Goal: Task Accomplishment & Management: Manage account settings

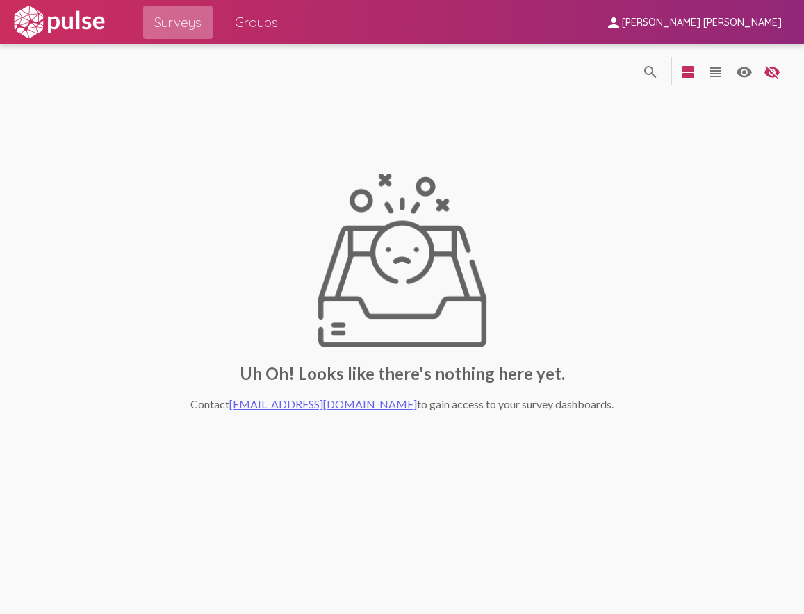
click at [155, 33] on span "Surveys" at bounding box center [177, 22] width 47 height 25
click at [175, 21] on span "Surveys" at bounding box center [177, 22] width 47 height 25
click at [251, 24] on span "Groups" at bounding box center [256, 22] width 43 height 25
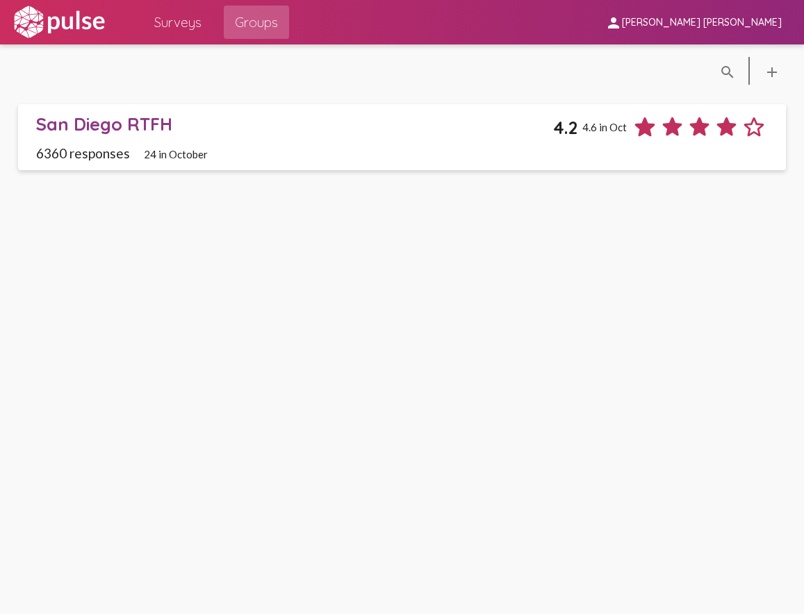
click at [185, 137] on div "San Diego RTFH 4.2 4.6 in Oct" at bounding box center [401, 126] width 731 height 27
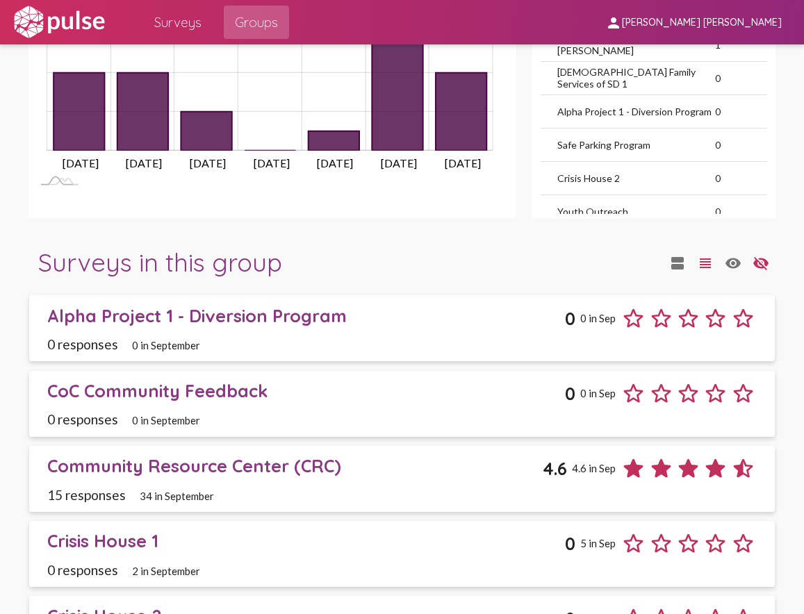
scroll to position [1176, 0]
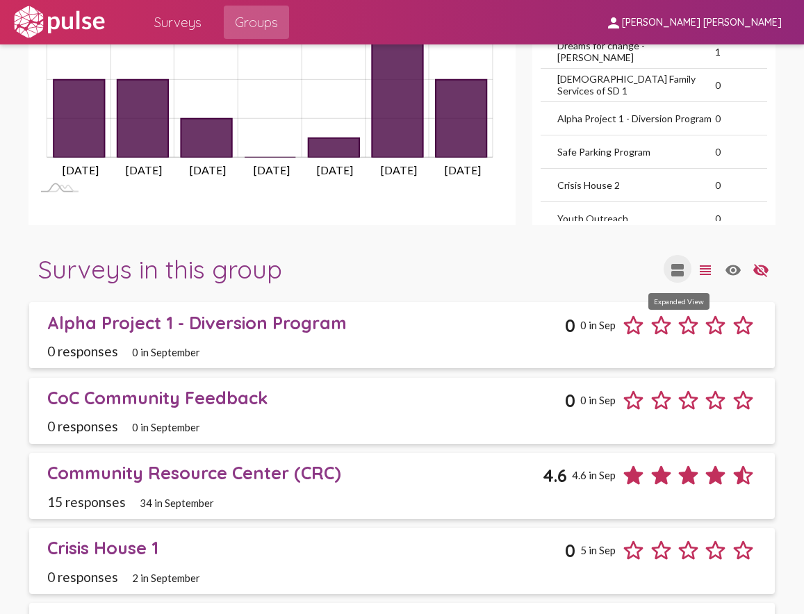
click at [680, 278] on mat-icon "view_agenda" at bounding box center [677, 270] width 17 height 17
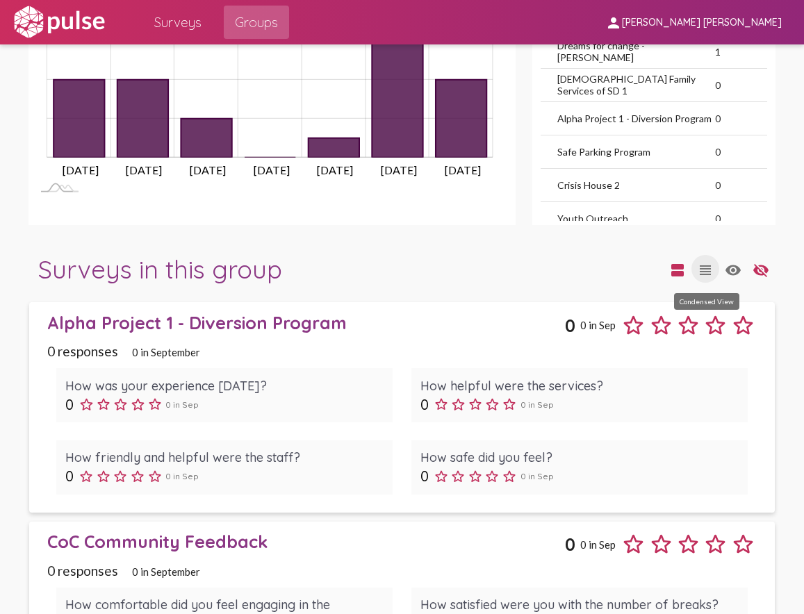
click at [705, 269] on mat-icon "view_headline" at bounding box center [705, 270] width 17 height 17
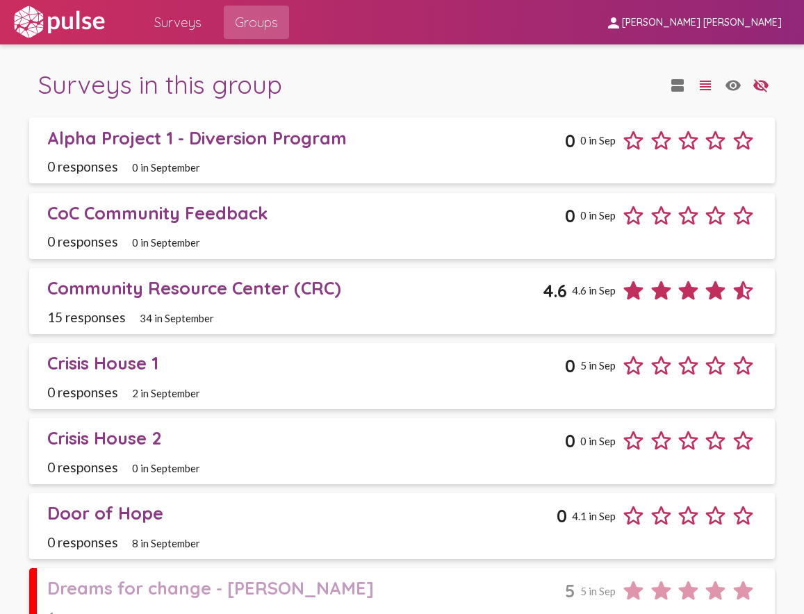
scroll to position [1363, 0]
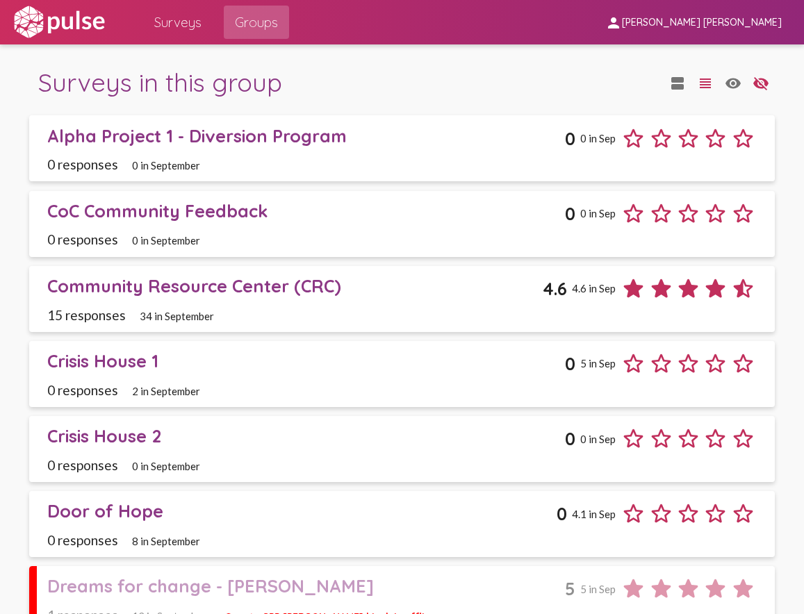
click at [311, 135] on div "Alpha Project 1 - Diversion Program" at bounding box center [305, 136] width 517 height 22
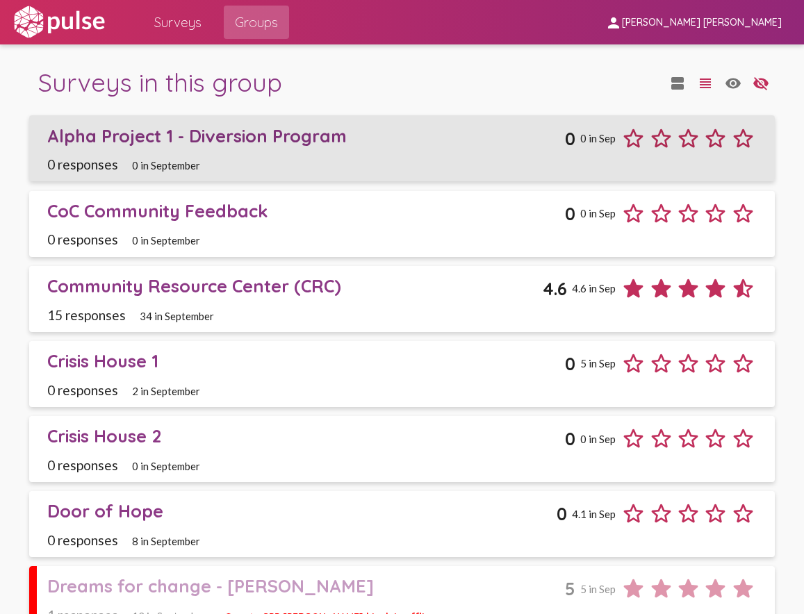
click at [310, 135] on div "Alpha Project 1 - Diversion Program" at bounding box center [305, 136] width 517 height 22
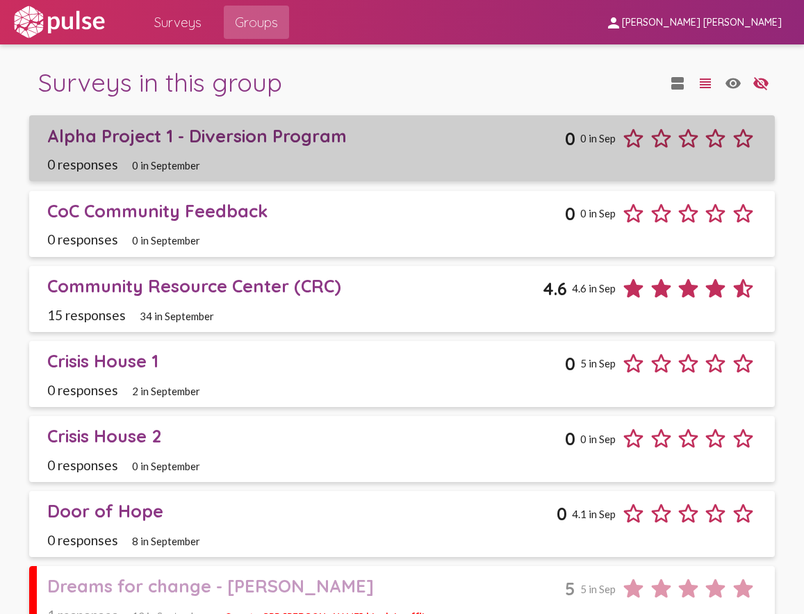
click at [310, 135] on div "Alpha Project 1 - Diversion Program" at bounding box center [305, 136] width 517 height 22
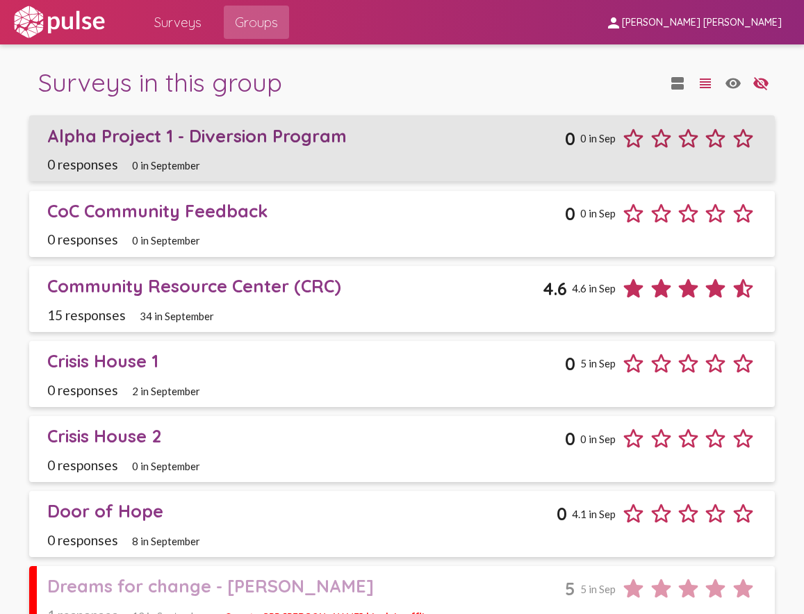
click at [477, 160] on div "0 responses 0 in September" at bounding box center [401, 164] width 709 height 16
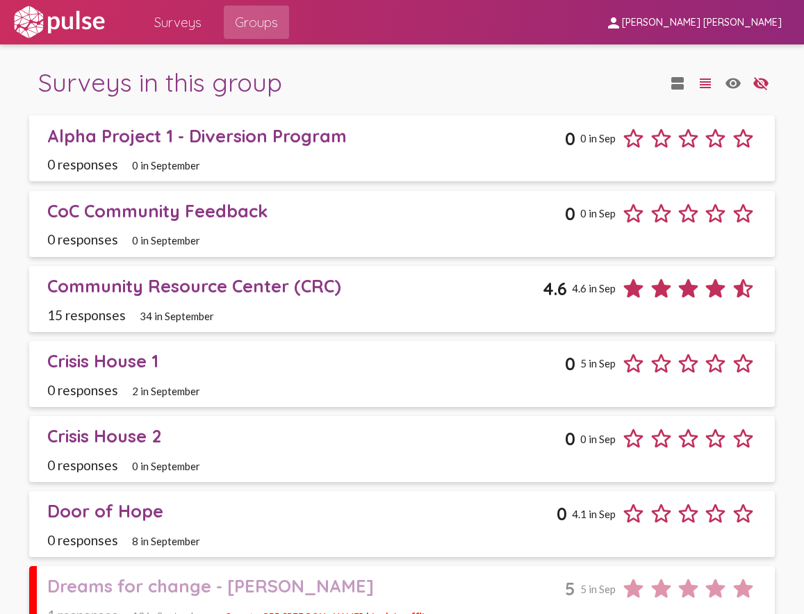
click at [306, 141] on div "Alpha Project 1 - Diversion Program" at bounding box center [305, 136] width 517 height 22
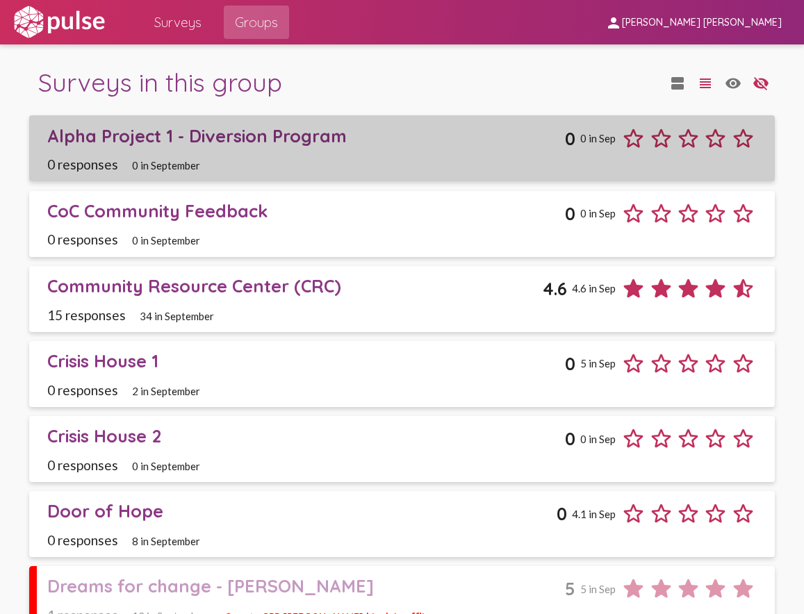
click at [306, 141] on div "Alpha Project 1 - Diversion Program" at bounding box center [305, 136] width 517 height 22
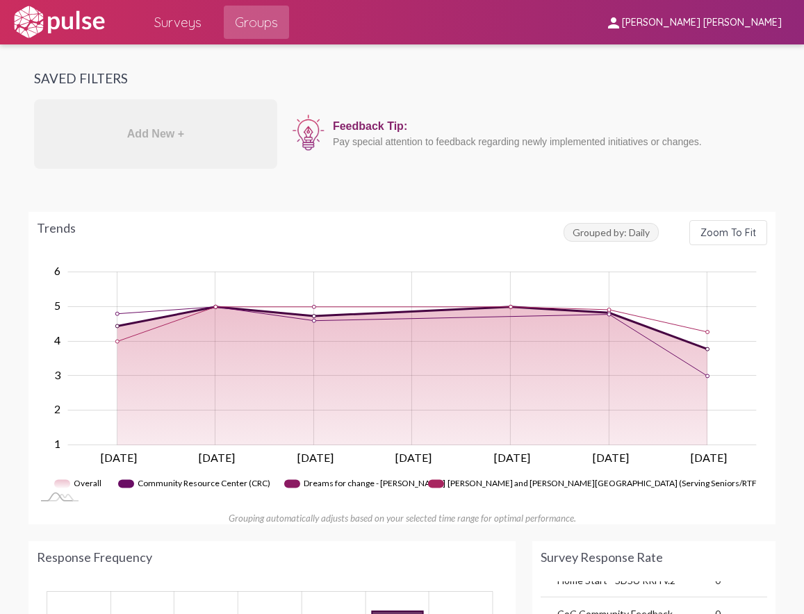
scroll to position [0, 0]
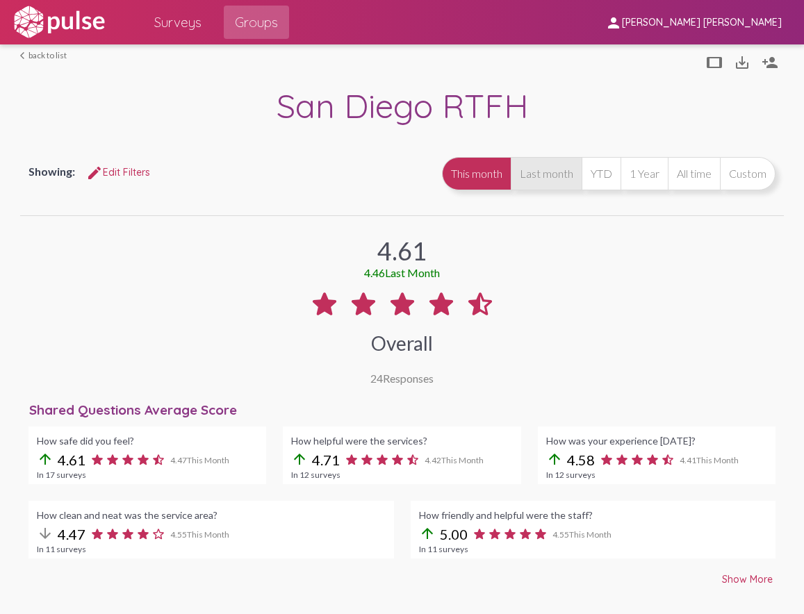
click at [554, 174] on button "Last month" at bounding box center [546, 173] width 71 height 33
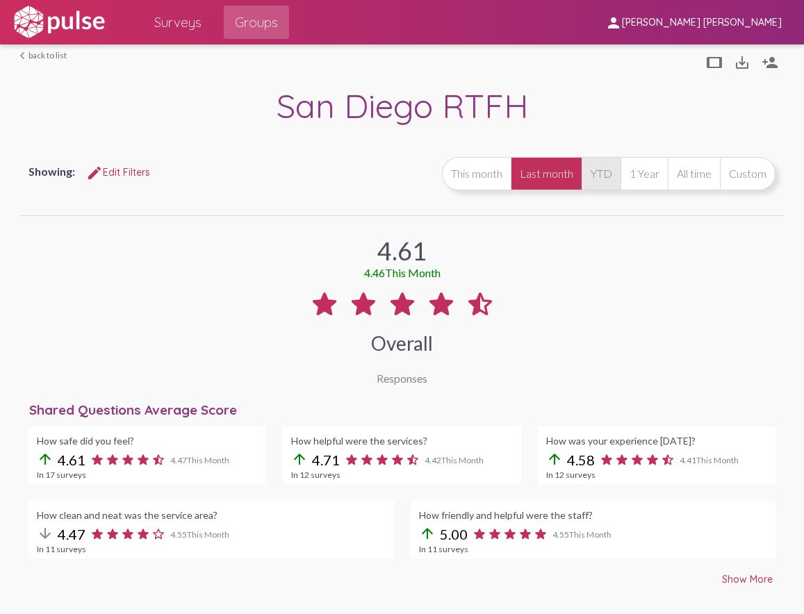
click at [608, 176] on button "YTD" at bounding box center [600, 173] width 39 height 33
click at [636, 167] on button "1 Year" at bounding box center [643, 173] width 47 height 33
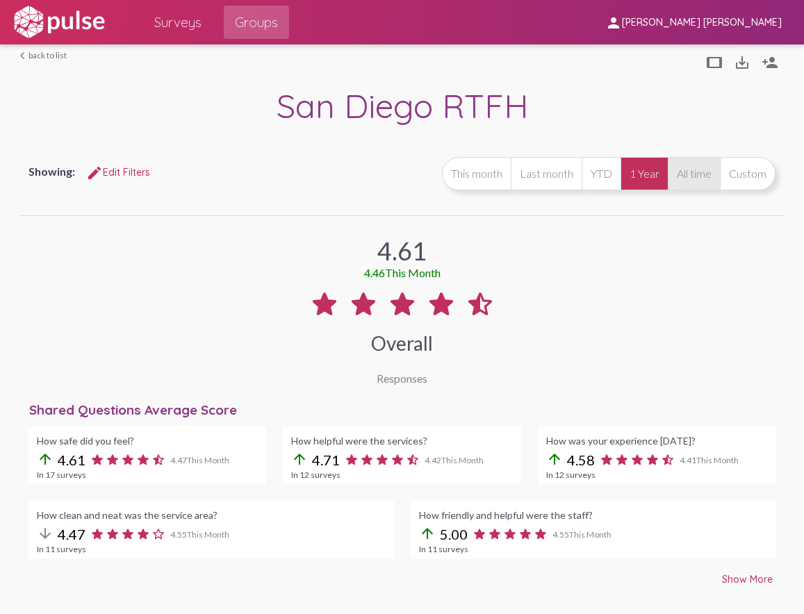
click at [677, 167] on button "All time" at bounding box center [693, 173] width 52 height 33
click at [188, 27] on span "Surveys" at bounding box center [177, 22] width 47 height 25
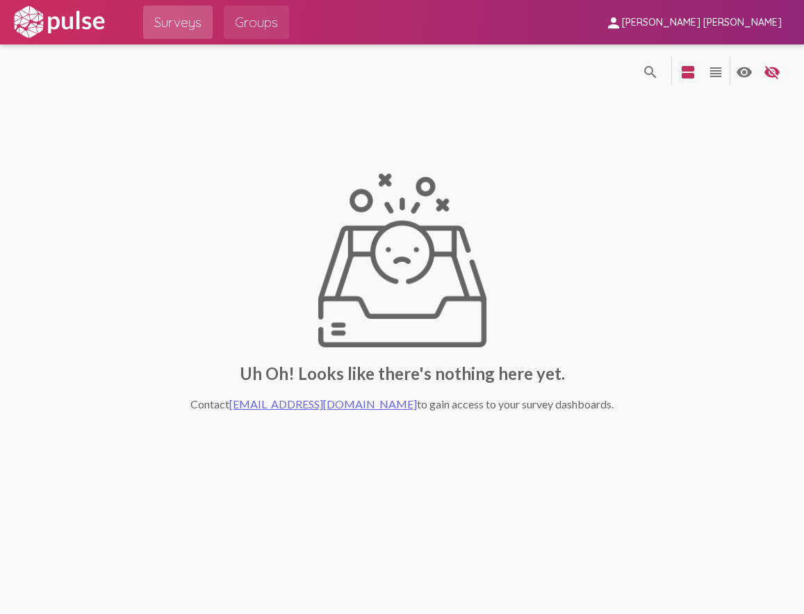
click at [242, 21] on span "Groups" at bounding box center [256, 22] width 43 height 25
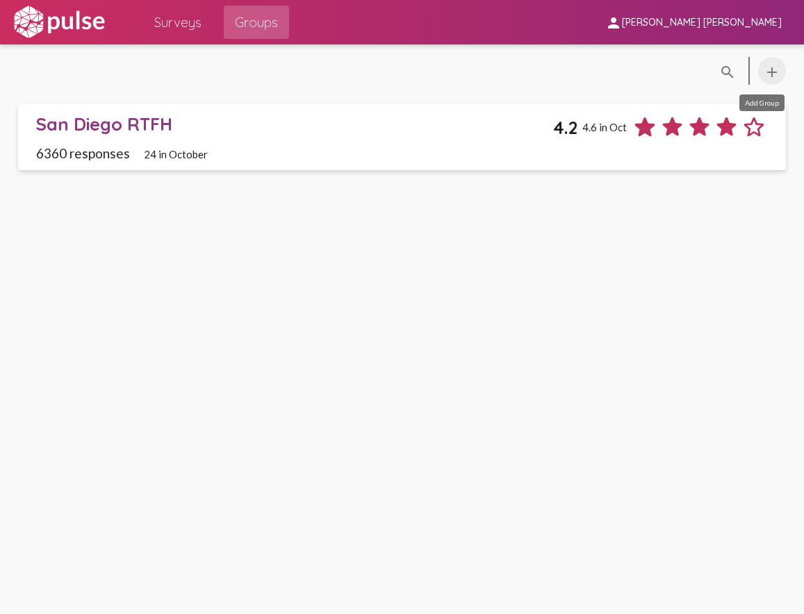
click at [772, 69] on mat-icon "add" at bounding box center [771, 72] width 17 height 17
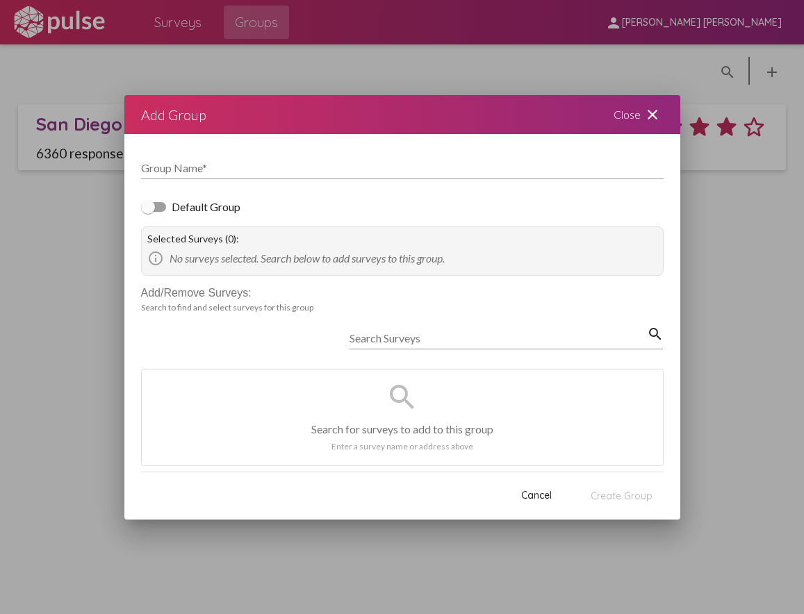
click at [644, 114] on mat-icon "close" at bounding box center [652, 114] width 17 height 17
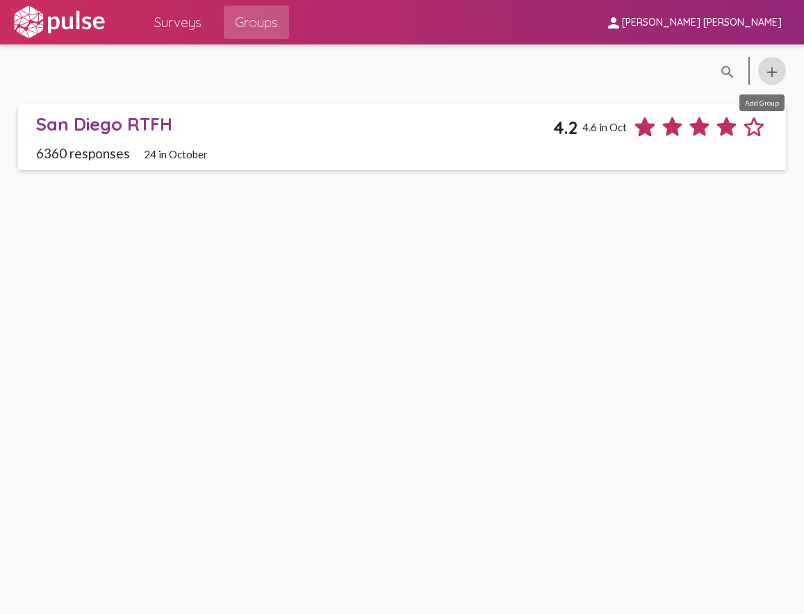
click at [772, 70] on mat-icon "add" at bounding box center [771, 72] width 17 height 17
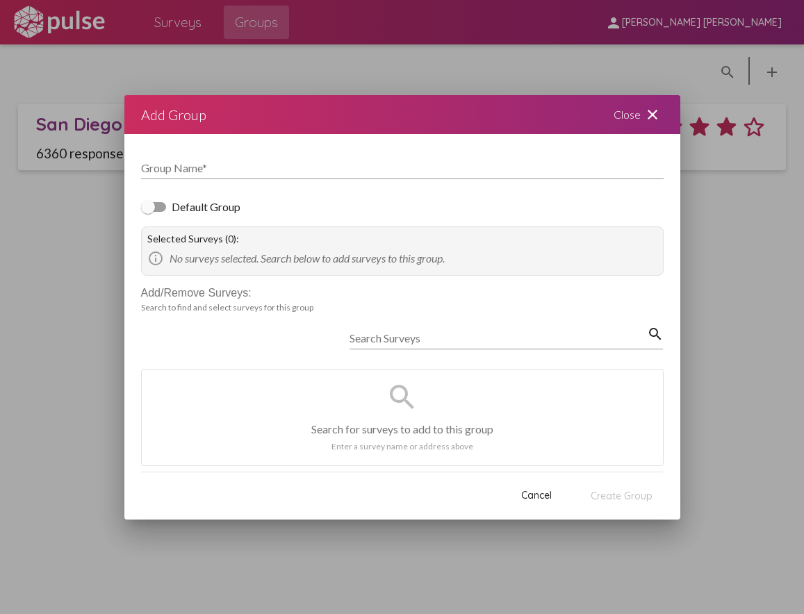
click at [72, 272] on div at bounding box center [402, 307] width 804 height 614
click at [281, 160] on div "Group Name *" at bounding box center [402, 163] width 522 height 31
click at [457, 79] on div at bounding box center [402, 307] width 804 height 614
click at [645, 111] on mat-icon "close" at bounding box center [652, 114] width 17 height 17
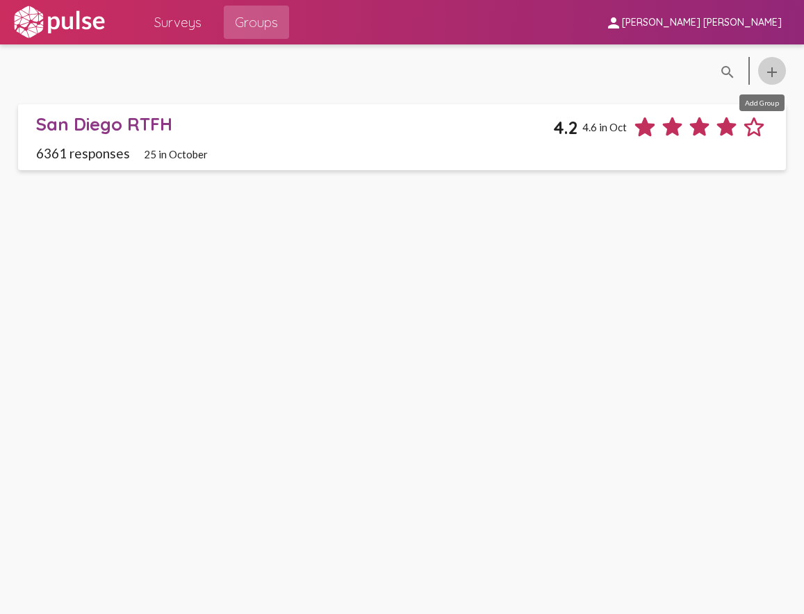
click at [772, 71] on mat-icon "add" at bounding box center [771, 72] width 17 height 17
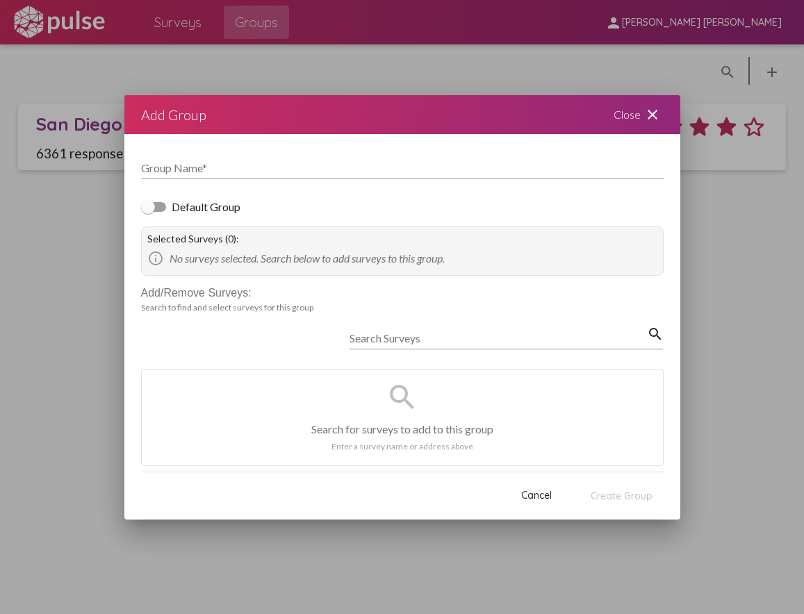
click at [663, 104] on div "Close close" at bounding box center [638, 114] width 83 height 39
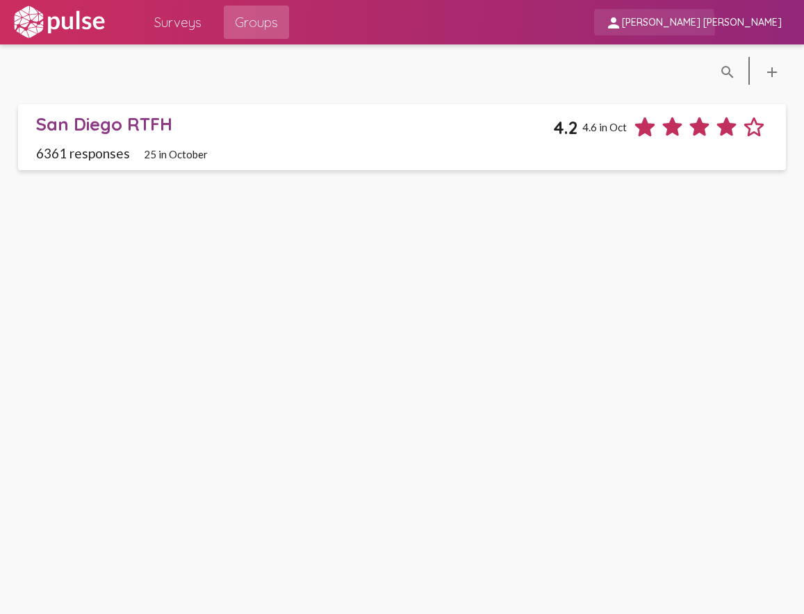
click at [622, 26] on mat-icon "person" at bounding box center [613, 23] width 17 height 17
click at [520, 53] on div at bounding box center [402, 307] width 804 height 614
click at [188, 14] on span "Surveys" at bounding box center [177, 22] width 47 height 25
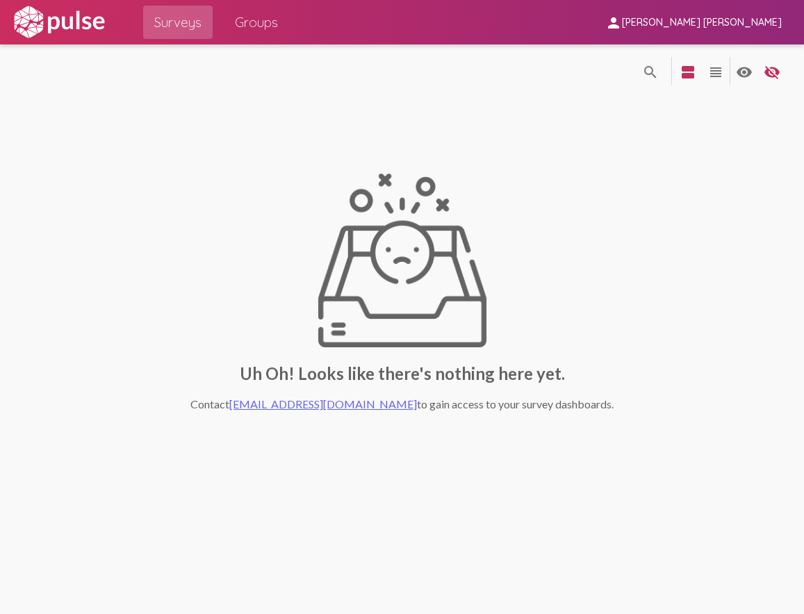
click at [81, 22] on img at bounding box center [59, 22] width 96 height 35
click at [254, 23] on span "Groups" at bounding box center [256, 22] width 43 height 25
